Goal: Task Accomplishment & Management: Complete application form

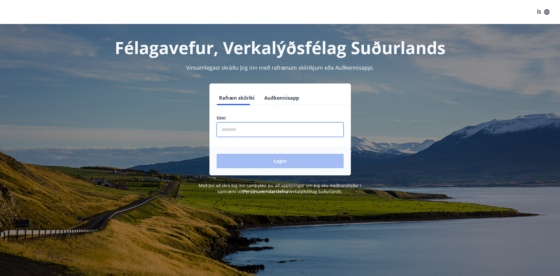
click at [248, 132] on input "phone" at bounding box center [280, 129] width 127 height 15
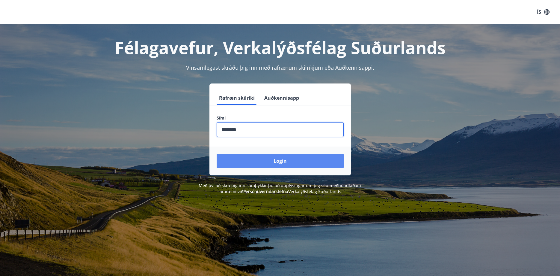
type input "********"
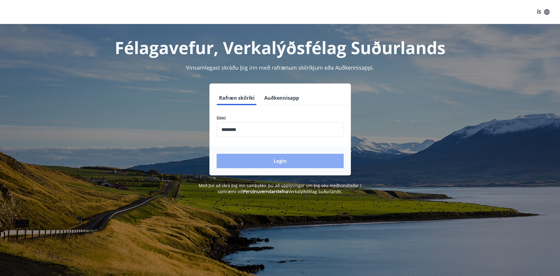
click at [264, 160] on button "Login" at bounding box center [280, 160] width 127 height 14
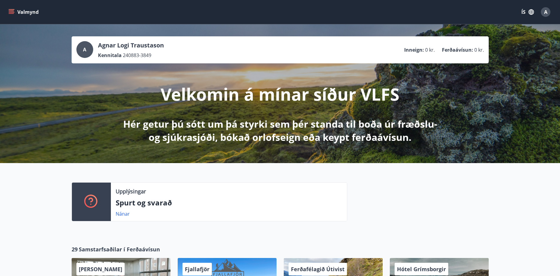
click at [13, 11] on icon "menu" at bounding box center [11, 10] width 5 height 1
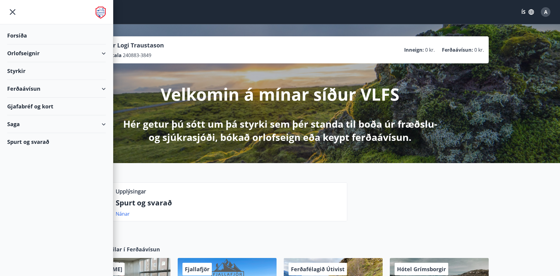
click at [31, 69] on div "Styrkir" at bounding box center [56, 71] width 99 height 18
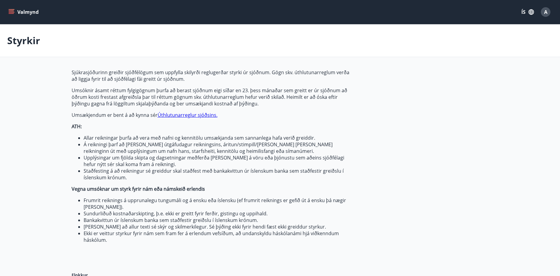
type input "***"
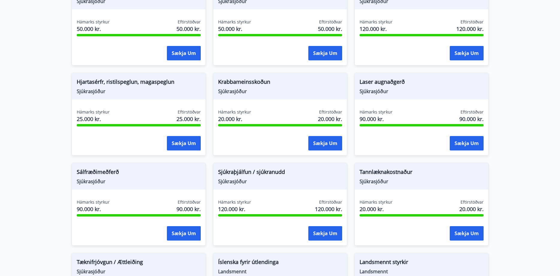
scroll to position [428, 0]
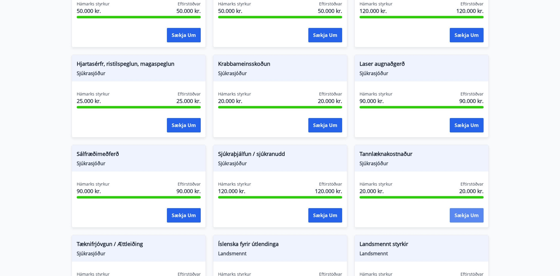
click at [466, 217] on button "Sækja um" at bounding box center [467, 215] width 34 height 14
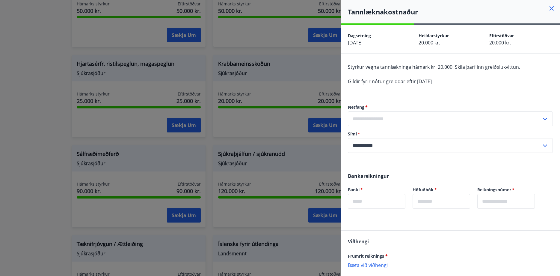
click at [377, 117] on input "text" at bounding box center [445, 118] width 194 height 15
click at [364, 119] on input "text" at bounding box center [445, 118] width 194 height 15
click at [548, 121] on icon at bounding box center [545, 118] width 7 height 7
click at [426, 133] on li "Skrá nýtt netfang" at bounding box center [450, 131] width 204 height 11
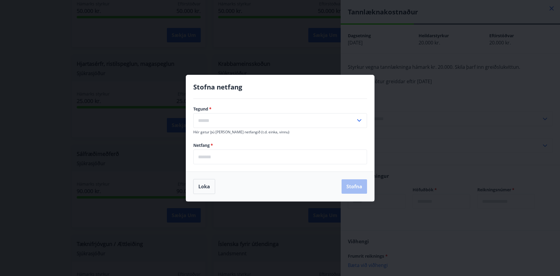
click at [237, 156] on input "email" at bounding box center [280, 156] width 174 height 15
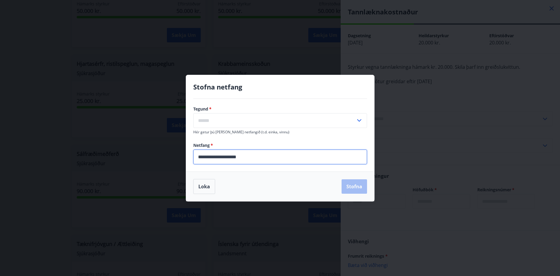
type input "**********"
click at [270, 120] on input "text" at bounding box center [274, 120] width 162 height 15
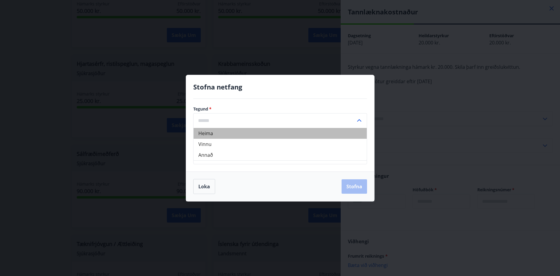
click at [266, 132] on li "Heima" at bounding box center [280, 133] width 173 height 11
type input "*****"
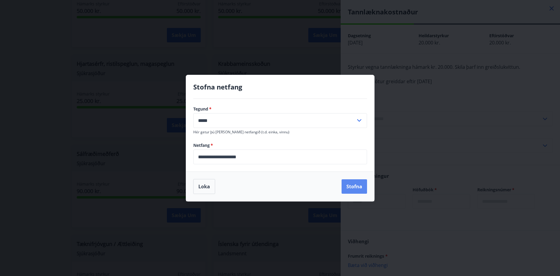
click at [356, 186] on button "Stofna" at bounding box center [354, 186] width 25 height 14
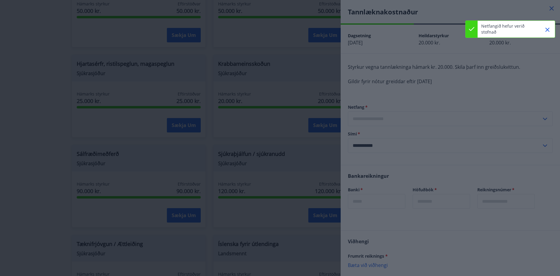
type input "**********"
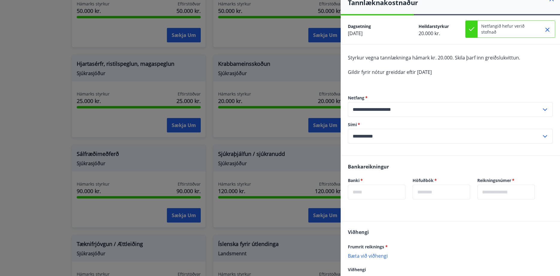
scroll to position [0, 0]
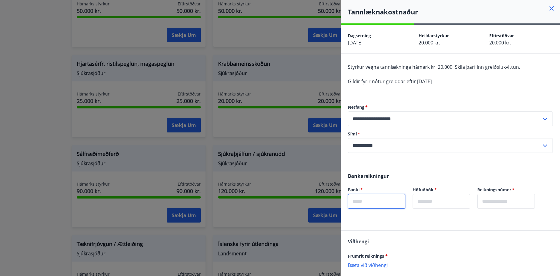
click at [369, 201] on input "text" at bounding box center [377, 201] width 58 height 15
type input "****"
click at [442, 204] on input "text" at bounding box center [442, 201] width 58 height 15
type input "**"
click at [532, 200] on input "text" at bounding box center [507, 201] width 58 height 15
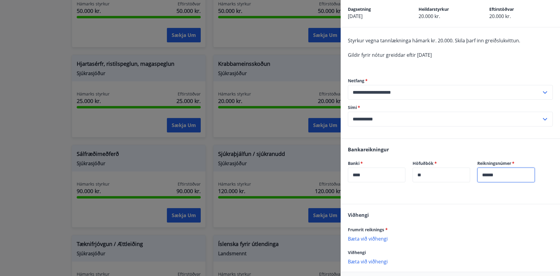
scroll to position [52, 0]
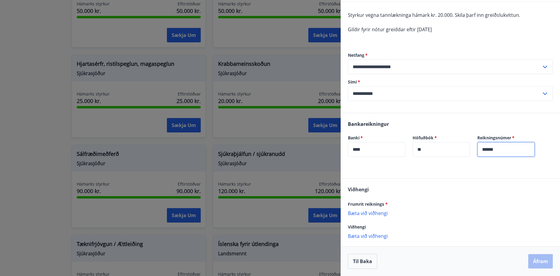
type input "******"
click at [381, 211] on p "Bæta við viðhengi" at bounding box center [450, 213] width 205 height 6
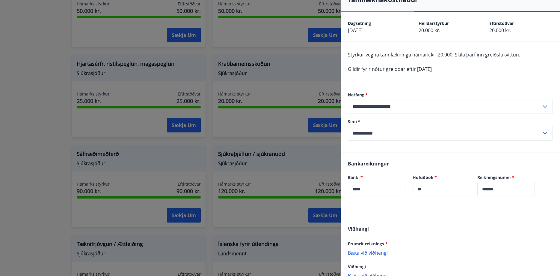
scroll to position [0, 0]
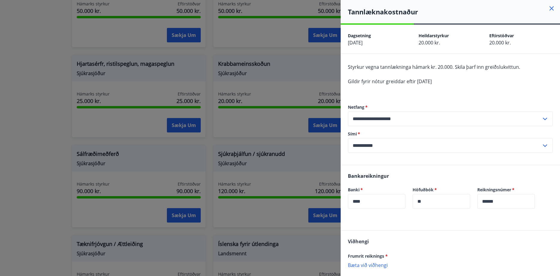
click at [371, 264] on p "Bæta við viðhengi" at bounding box center [450, 264] width 205 height 6
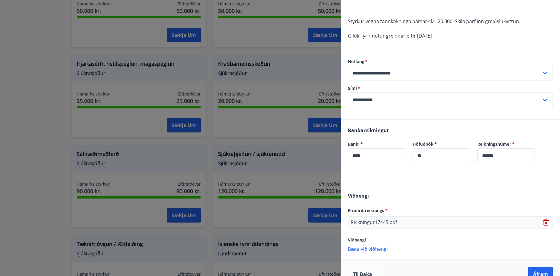
scroll to position [58, 0]
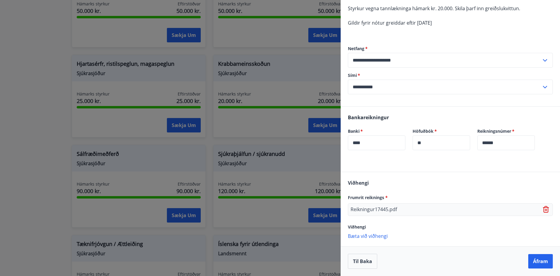
click at [376, 210] on p "Reikningur17445.pdf" at bounding box center [374, 209] width 46 height 7
click at [382, 210] on p "Reikningur17445.pdf" at bounding box center [374, 209] width 46 height 7
click at [548, 209] on icon at bounding box center [546, 209] width 7 height 7
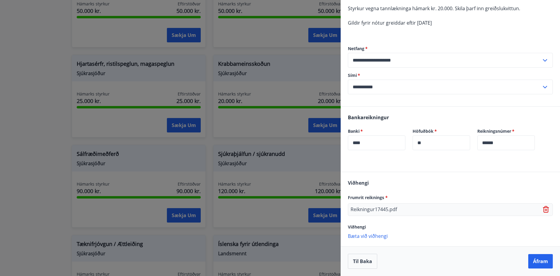
scroll to position [58, 0]
click at [368, 207] on p "Bæta við viðhengi" at bounding box center [450, 207] width 205 height 6
click at [389, 210] on p "Reikningur17445.pdf" at bounding box center [374, 209] width 46 height 7
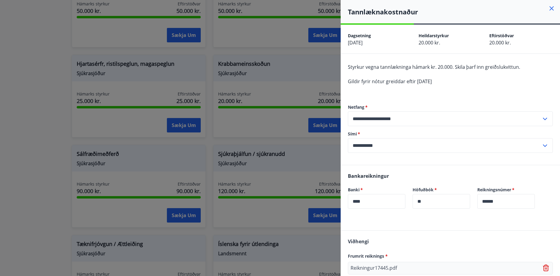
scroll to position [58, 0]
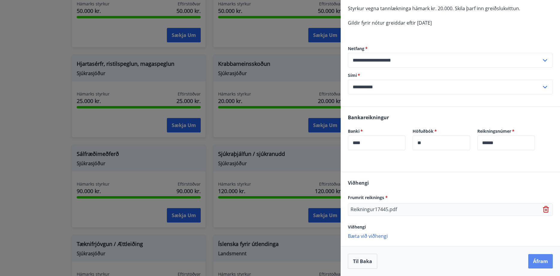
click at [535, 258] on button "Áfram" at bounding box center [541, 261] width 25 height 14
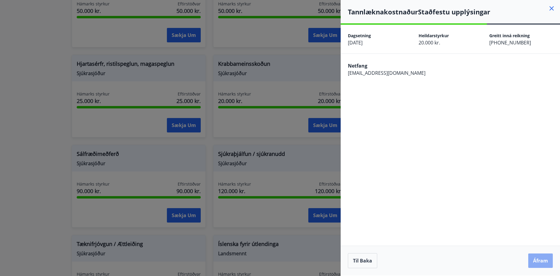
click at [536, 260] on button "Áfram" at bounding box center [541, 260] width 25 height 14
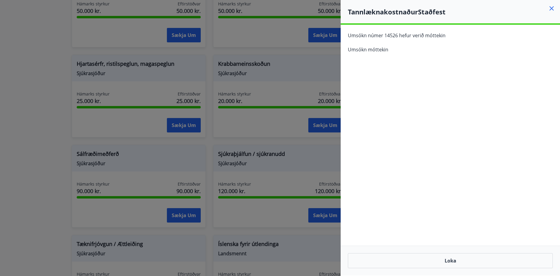
click at [552, 8] on icon at bounding box center [552, 8] width 1 height 1
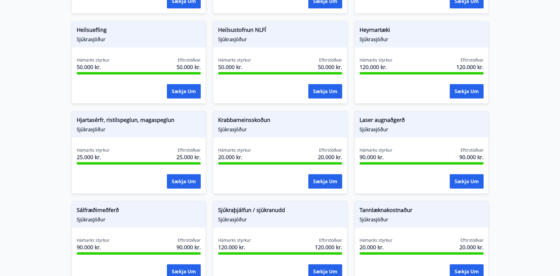
scroll to position [459, 0]
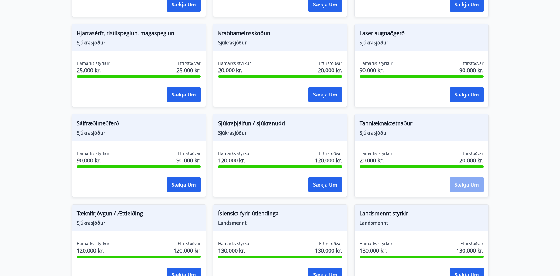
click at [464, 180] on button "Sækja um" at bounding box center [467, 184] width 34 height 14
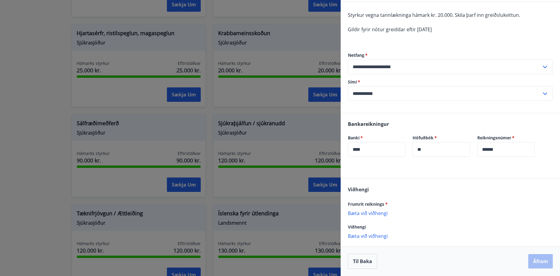
scroll to position [0, 0]
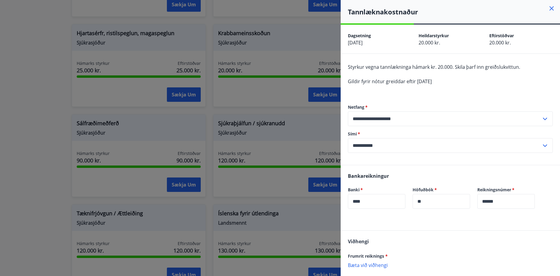
click at [550, 7] on icon at bounding box center [551, 8] width 7 height 7
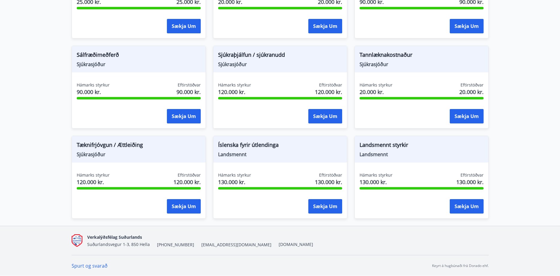
scroll to position [527, 0]
click at [329, 208] on button "Sækja um" at bounding box center [325, 205] width 34 height 14
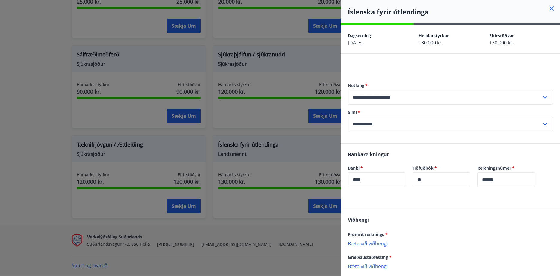
click at [553, 7] on icon at bounding box center [551, 8] width 7 height 7
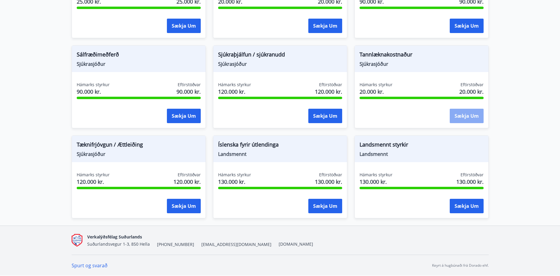
click at [454, 113] on button "Sækja um" at bounding box center [467, 116] width 34 height 14
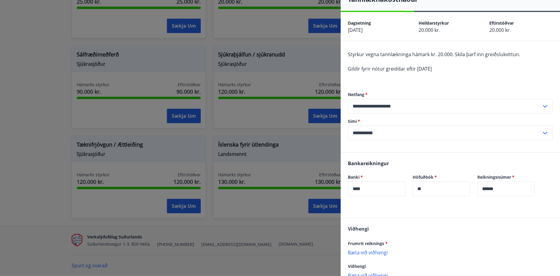
scroll to position [0, 0]
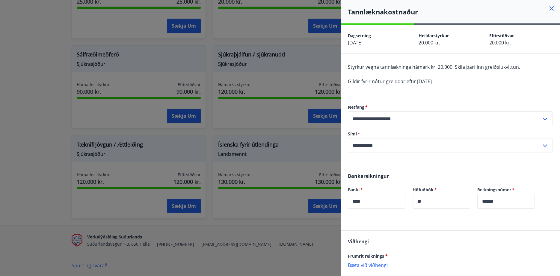
click at [551, 8] on icon at bounding box center [552, 8] width 4 height 4
